Goal: Task Accomplishment & Management: Use online tool/utility

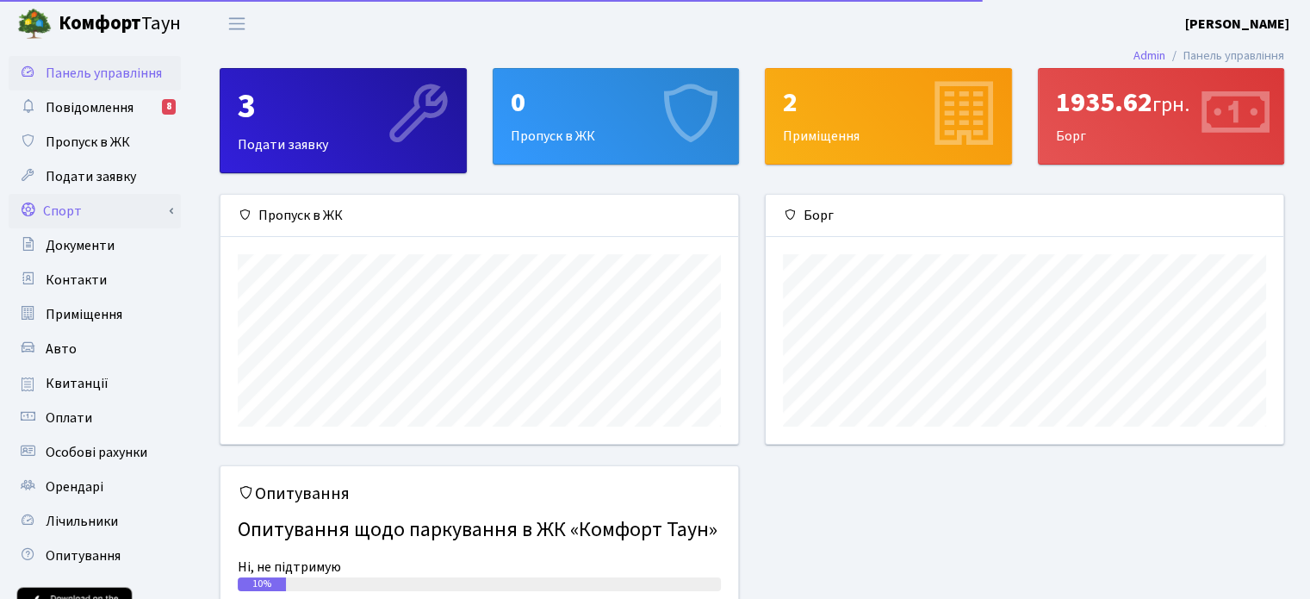
scroll to position [248, 517]
click at [88, 209] on link "Спорт" at bounding box center [95, 211] width 172 height 34
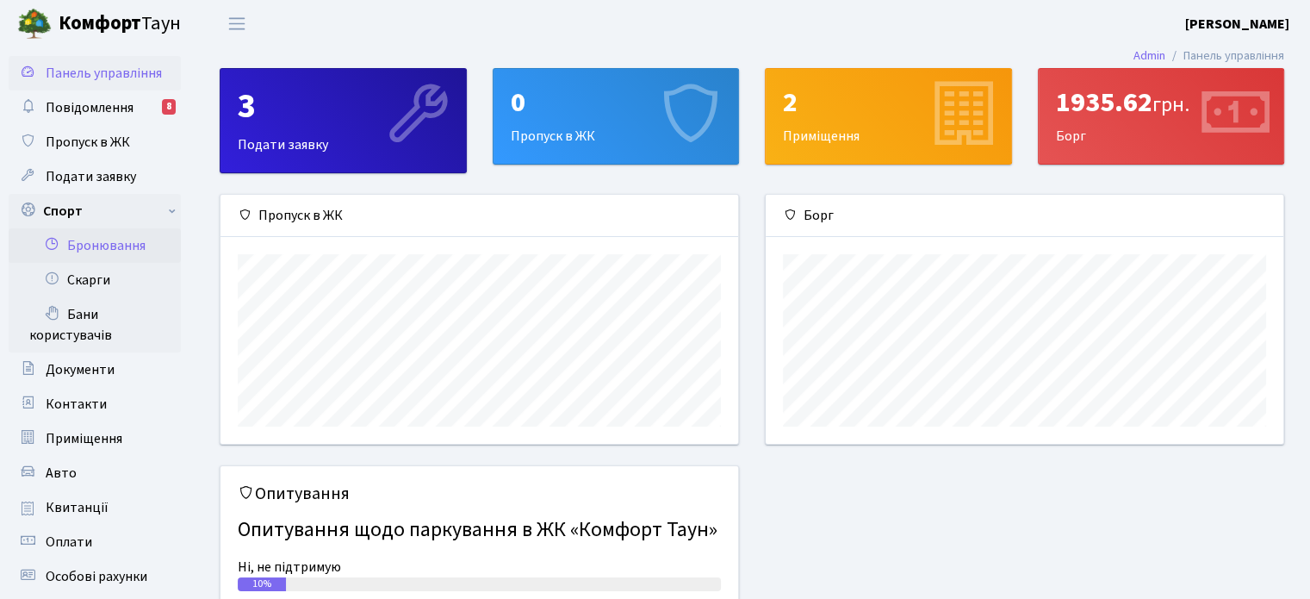
click at [134, 233] on link "Бронювання" at bounding box center [95, 245] width 172 height 34
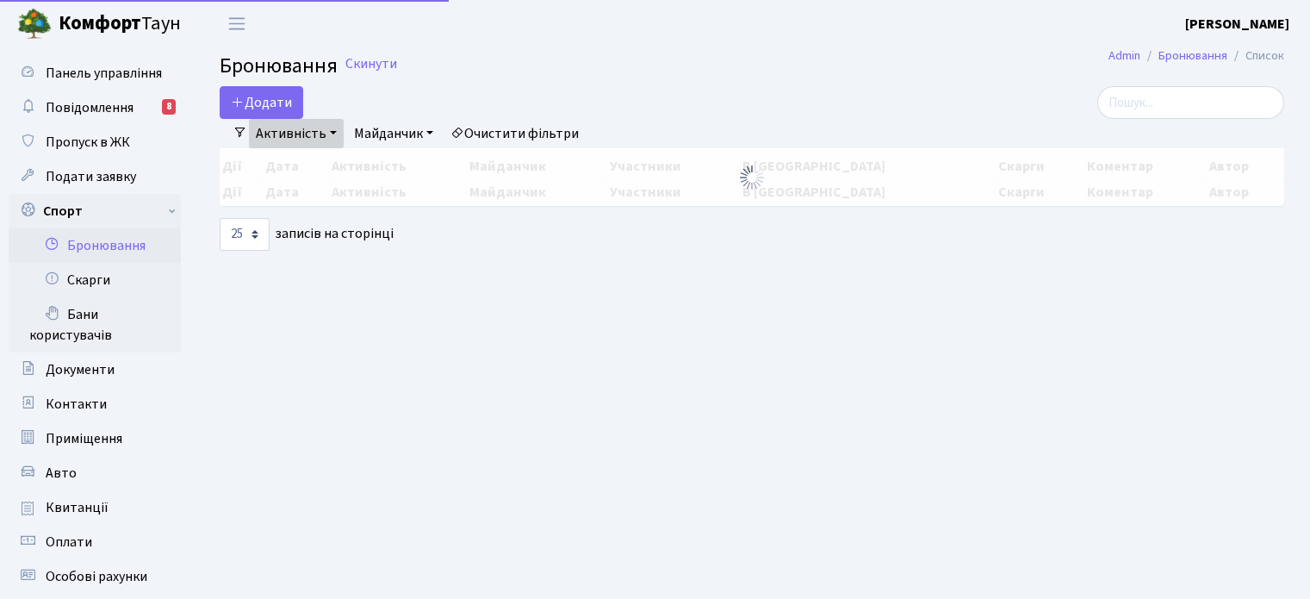
select select "25"
